Goal: Transaction & Acquisition: Purchase product/service

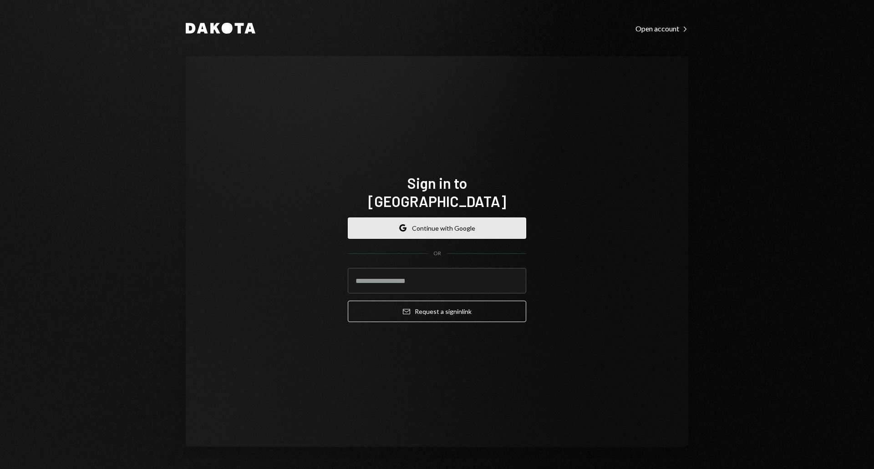
click at [412, 229] on button "Google Continue with Google" at bounding box center [437, 227] width 178 height 21
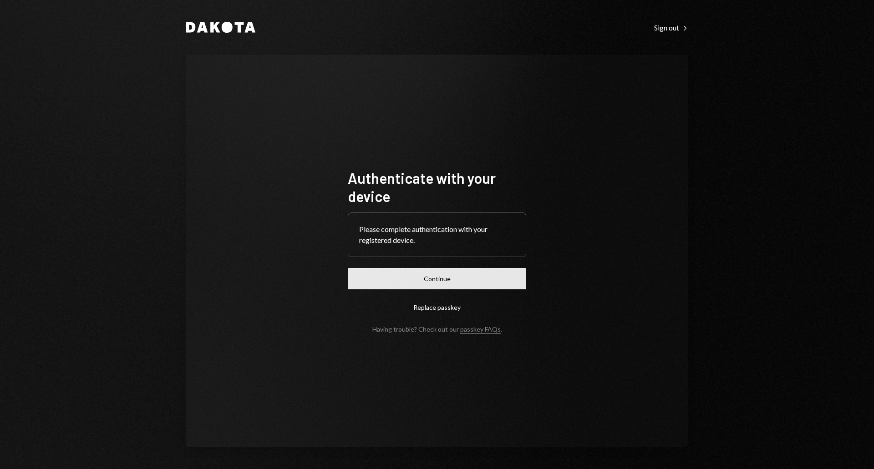
click at [413, 272] on button "Continue" at bounding box center [437, 278] width 178 height 21
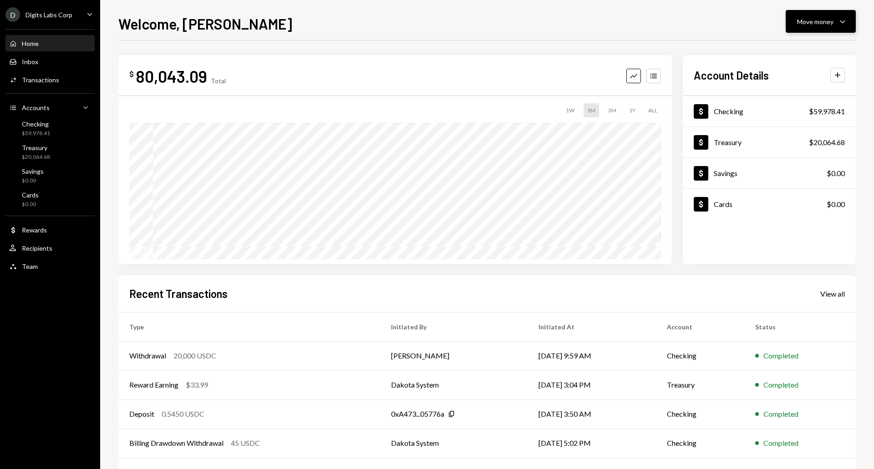
click at [821, 14] on button "Move money Caret Down" at bounding box center [820, 21] width 70 height 23
click at [779, 53] on div "Withdraw Send" at bounding box center [806, 49] width 80 height 10
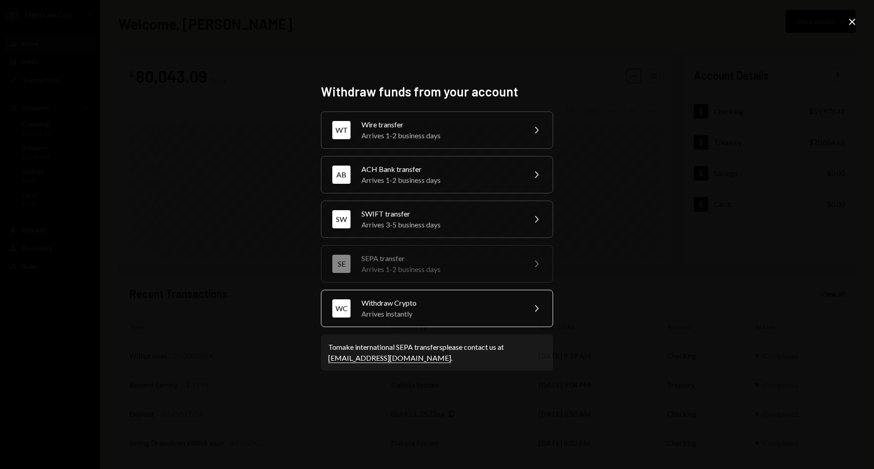
click at [401, 307] on div "Withdraw Crypto" at bounding box center [440, 303] width 158 height 11
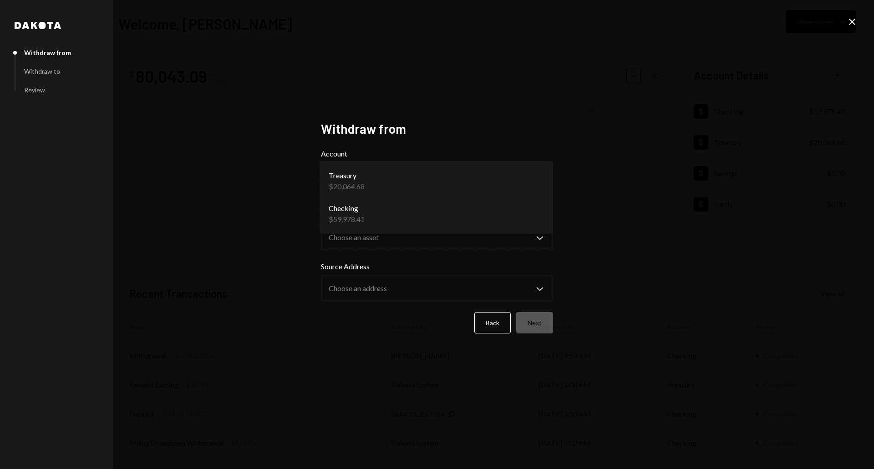
click at [389, 181] on body "**********" at bounding box center [437, 234] width 874 height 469
select select "**********"
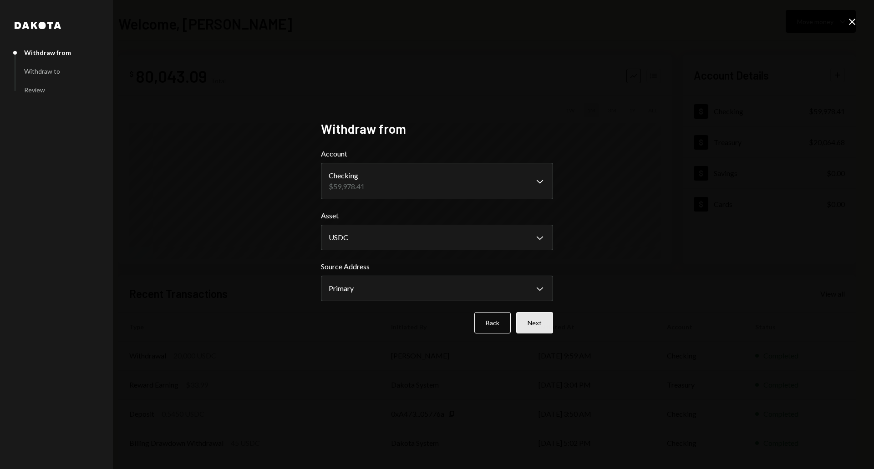
click at [533, 322] on button "Next" at bounding box center [534, 322] width 37 height 21
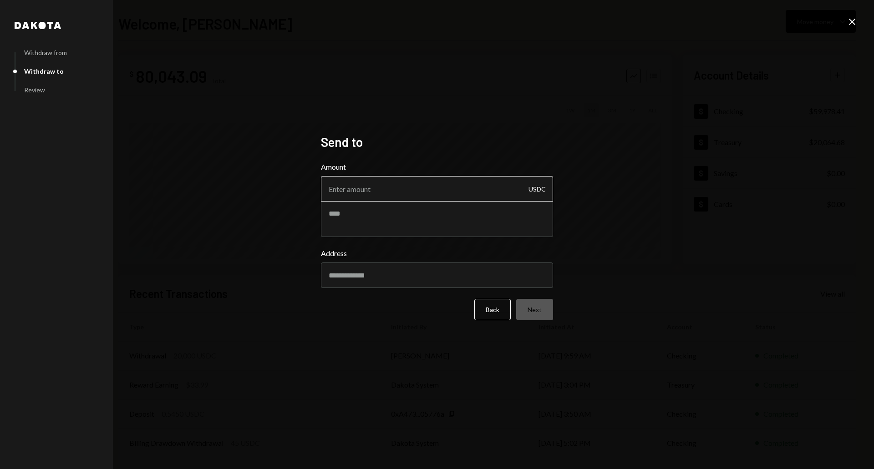
click at [359, 190] on input "Amount" at bounding box center [437, 188] width 232 height 25
type input "10000"
click at [369, 278] on input "Address" at bounding box center [437, 275] width 232 height 25
paste input "**********"
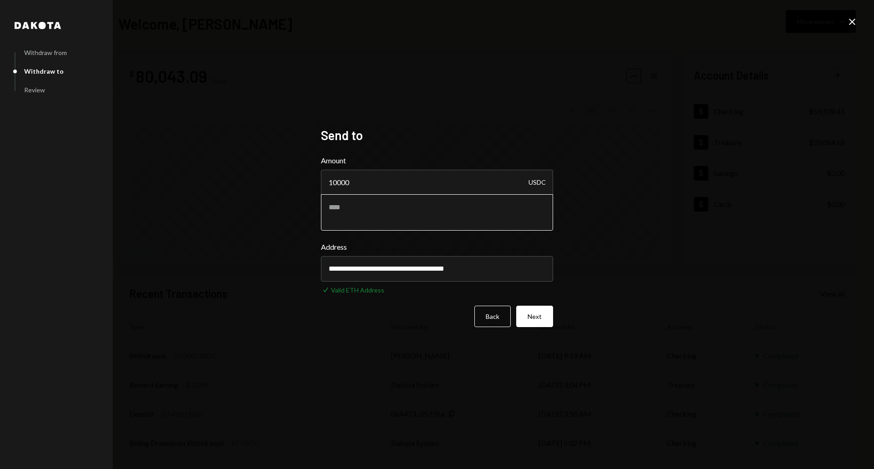
type input "**********"
click at [401, 212] on textarea at bounding box center [437, 212] width 232 height 36
type textarea "**********"
click at [546, 325] on button "Next" at bounding box center [534, 316] width 37 height 21
click at [546, 325] on div "Back Next" at bounding box center [437, 316] width 232 height 21
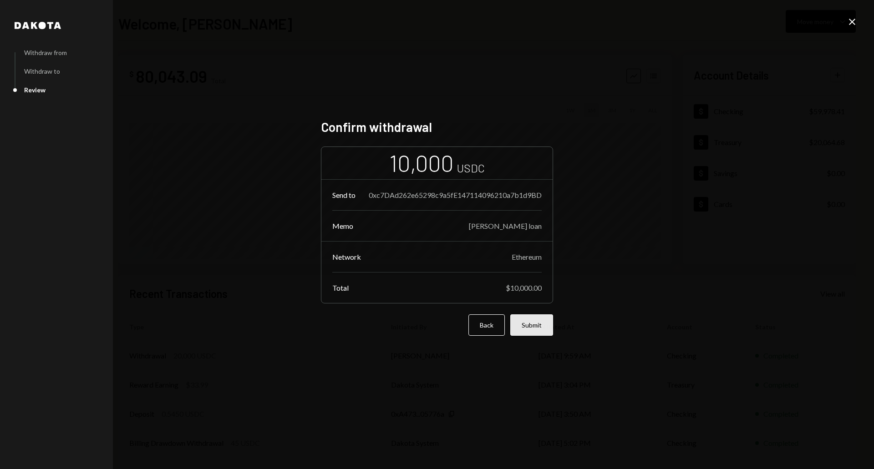
click at [524, 327] on button "Submit" at bounding box center [531, 324] width 43 height 21
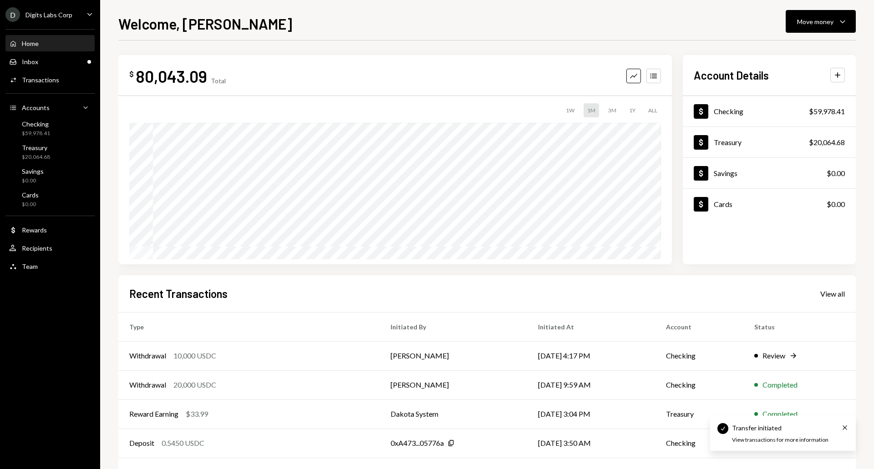
click at [778, 441] on div "View transactions for more information" at bounding box center [780, 440] width 96 height 8
click at [776, 351] on div "Review" at bounding box center [773, 355] width 23 height 11
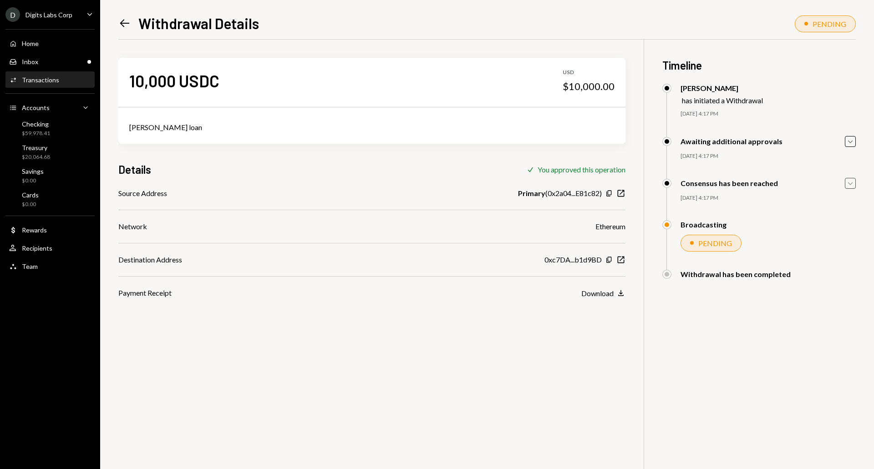
click at [846, 185] on icon "Caret Down" at bounding box center [850, 183] width 10 height 10
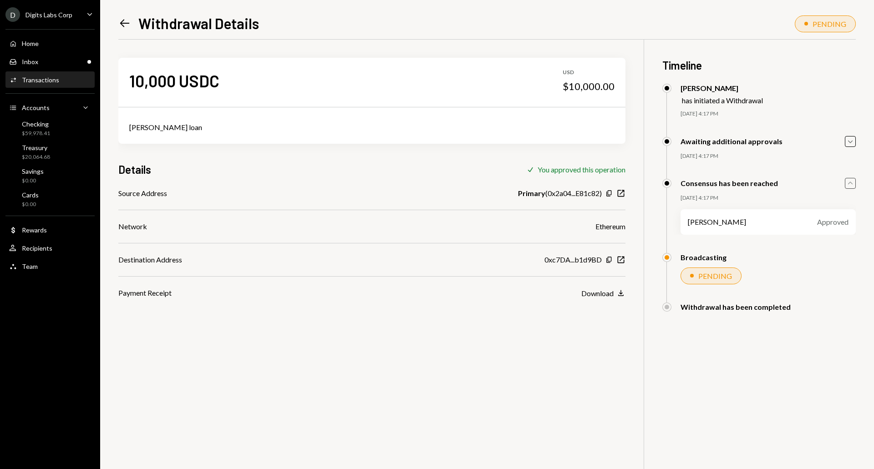
click at [846, 185] on icon "Caret Up" at bounding box center [850, 183] width 10 height 10
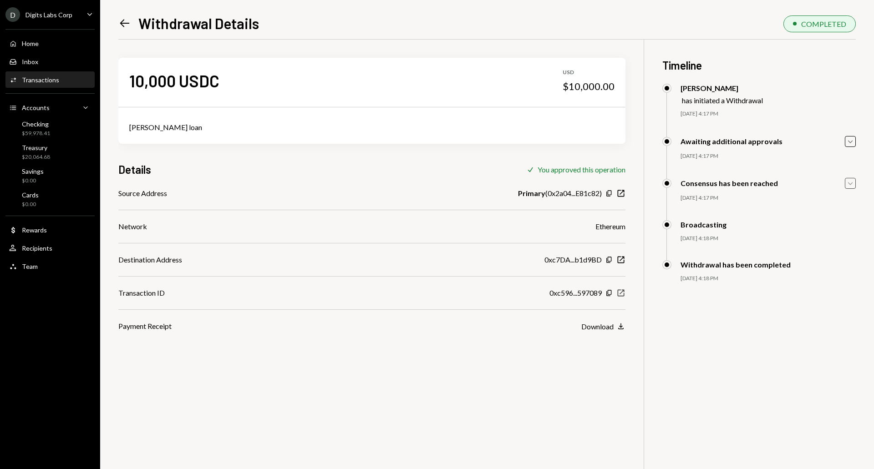
click at [622, 294] on icon "New Window" at bounding box center [620, 292] width 9 height 9
click at [40, 48] on div "Home Home" at bounding box center [50, 43] width 82 height 15
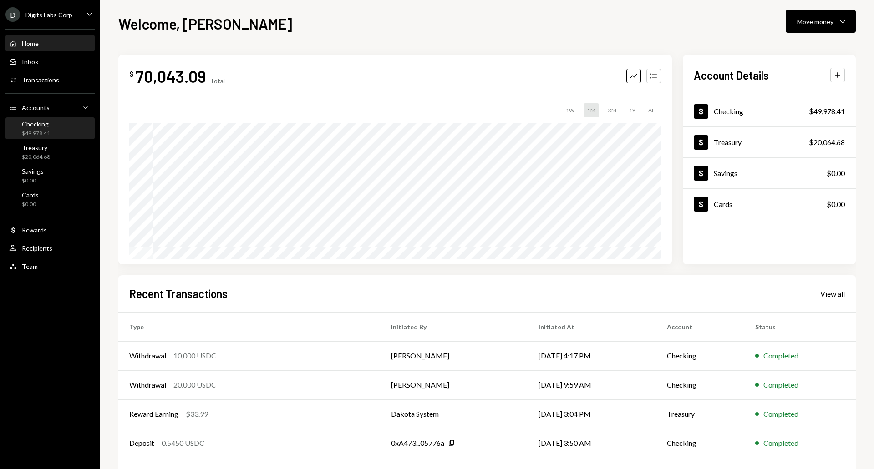
click at [33, 130] on div "$49,978.41" at bounding box center [36, 134] width 28 height 8
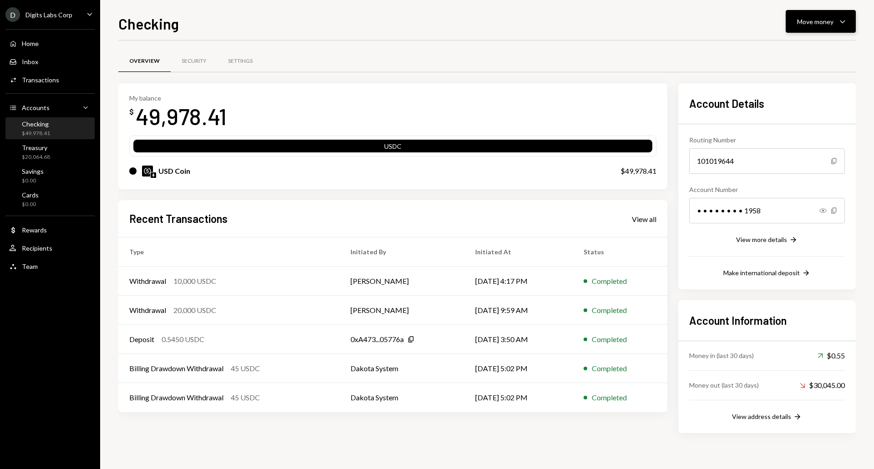
click at [839, 22] on icon "Caret Down" at bounding box center [842, 21] width 11 height 11
click at [787, 49] on div "Send" at bounding box center [813, 49] width 66 height 10
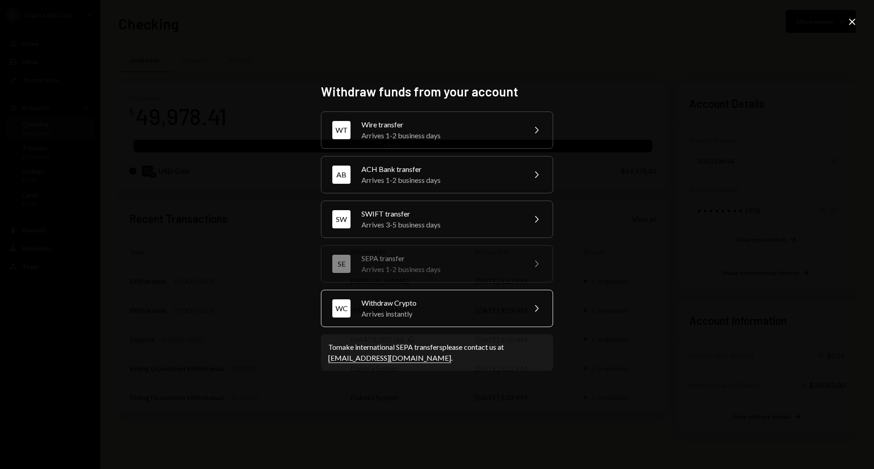
click at [381, 305] on div "Withdraw Crypto" at bounding box center [440, 303] width 158 height 11
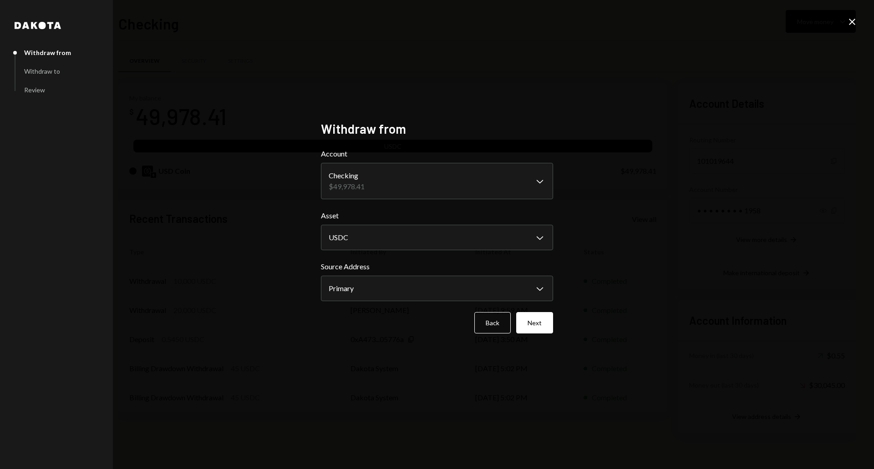
click at [365, 191] on body "D Digits Labs Corp Caret Down Home Home Inbox Inbox Activities Transactions Acc…" at bounding box center [437, 234] width 874 height 469
click at [528, 322] on button "Next" at bounding box center [534, 322] width 37 height 21
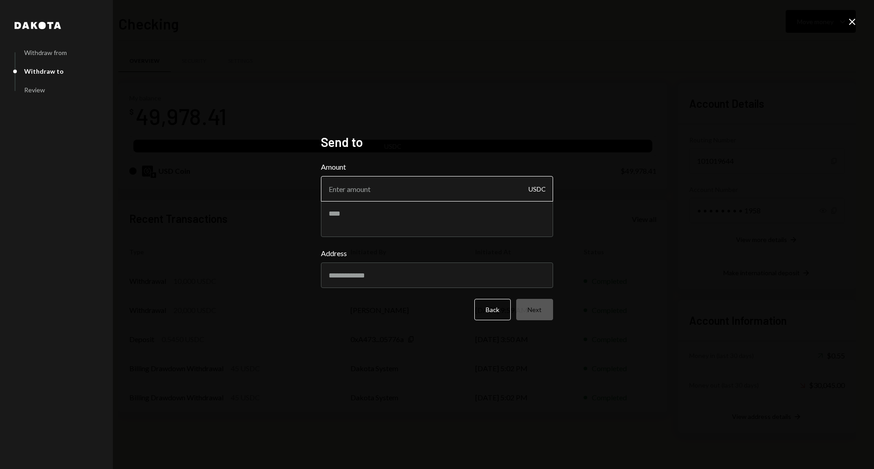
click at [342, 185] on input "Amount" at bounding box center [437, 188] width 232 height 25
type input "20000"
click at [344, 283] on input "Address" at bounding box center [437, 275] width 232 height 25
paste input "**********"
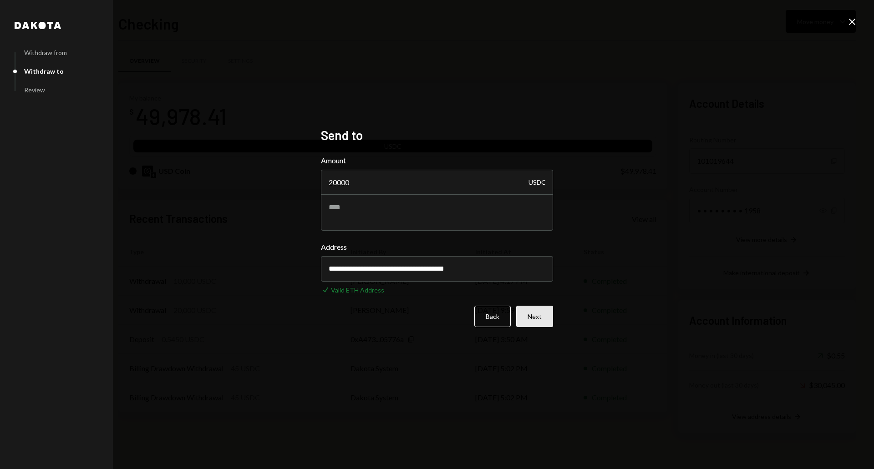
type input "**********"
click at [536, 313] on button "Next" at bounding box center [534, 316] width 37 height 21
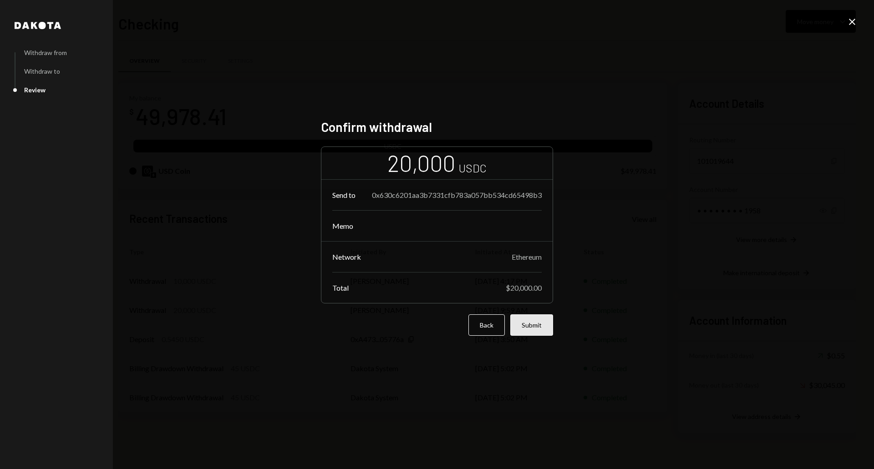
click at [531, 329] on button "Submit" at bounding box center [531, 324] width 43 height 21
